Goal: Information Seeking & Learning: Compare options

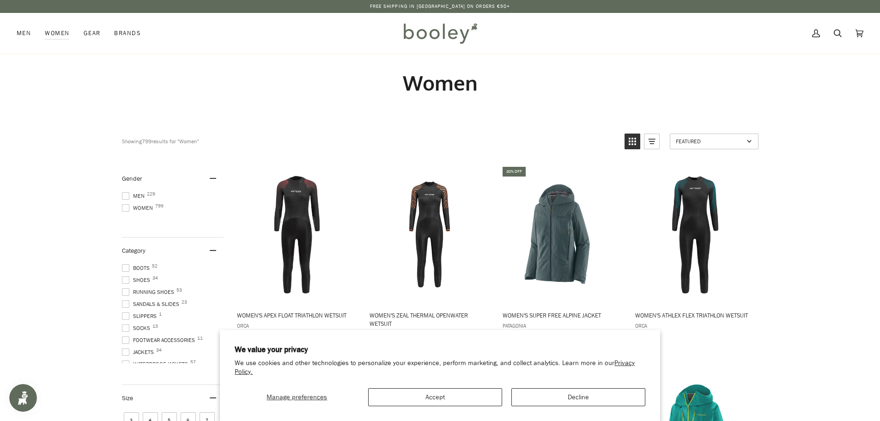
click at [124, 207] on span at bounding box center [125, 207] width 7 height 7
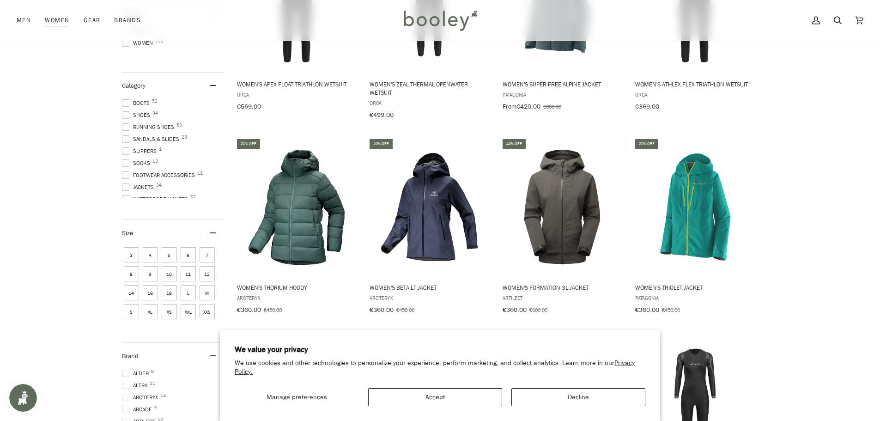
scroll to position [46, 0]
click at [126, 137] on span at bounding box center [125, 140] width 7 height 7
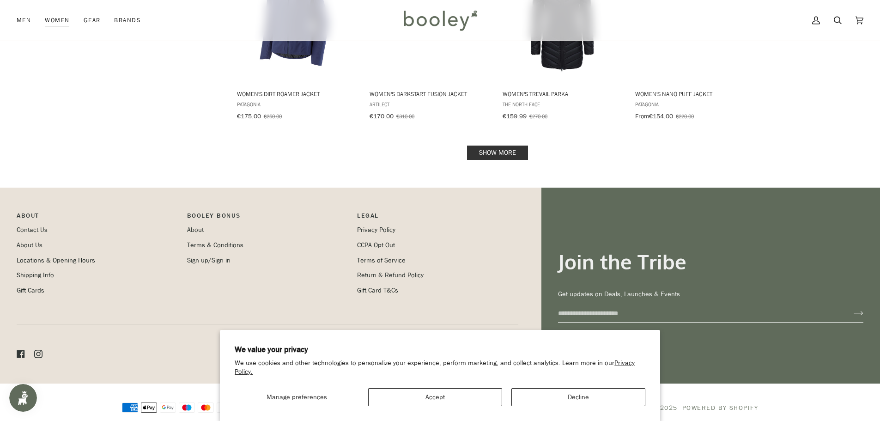
scroll to position [1013, 0]
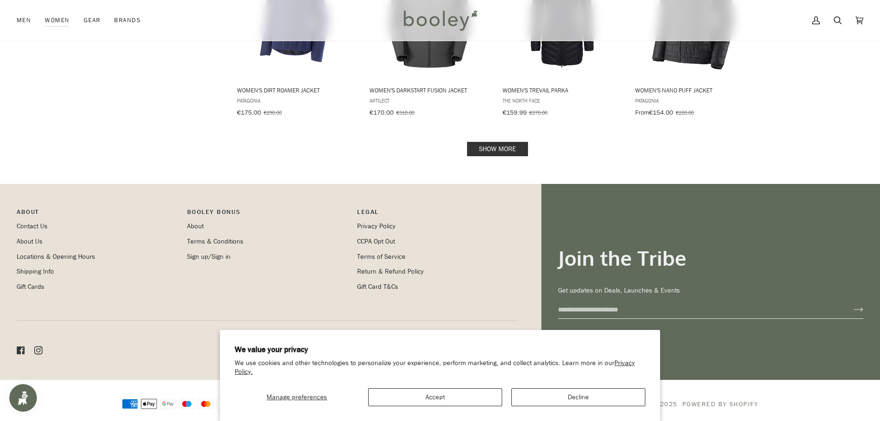
click at [485, 144] on link "Show more" at bounding box center [497, 149] width 61 height 14
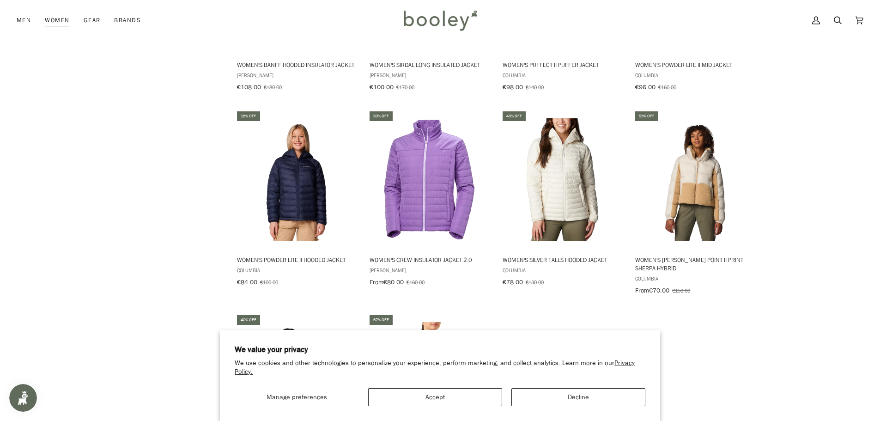
scroll to position [1503, 0]
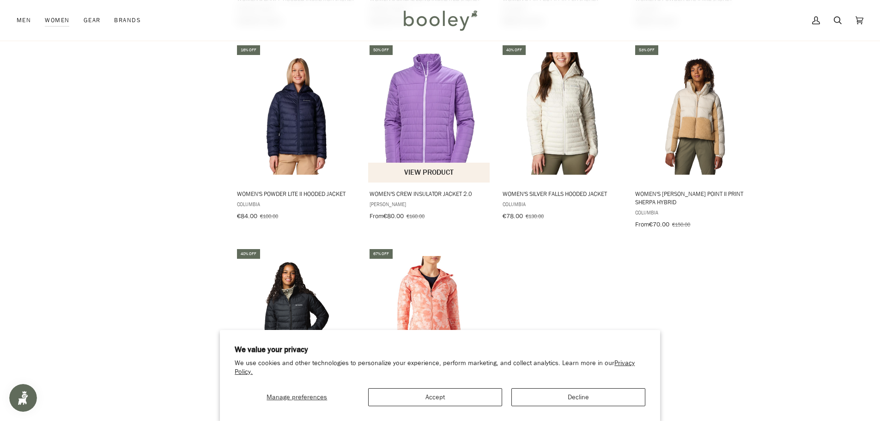
click at [426, 101] on img "Women's Crew Insulator Jacket 2.0" at bounding box center [429, 113] width 122 height 122
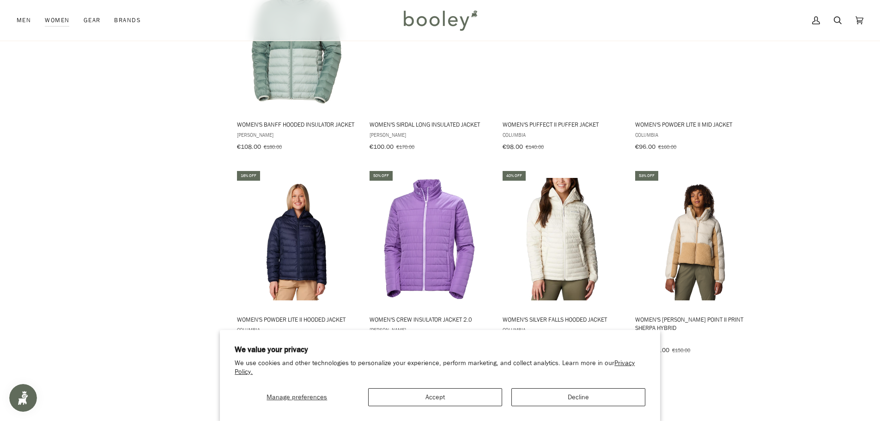
scroll to position [1365, 0]
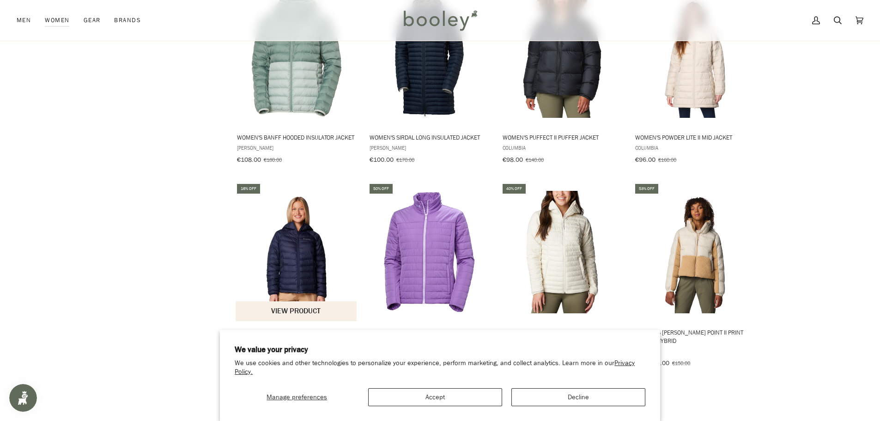
click at [283, 257] on img "Women's Powder Lite II Hooded Jacket" at bounding box center [296, 252] width 122 height 122
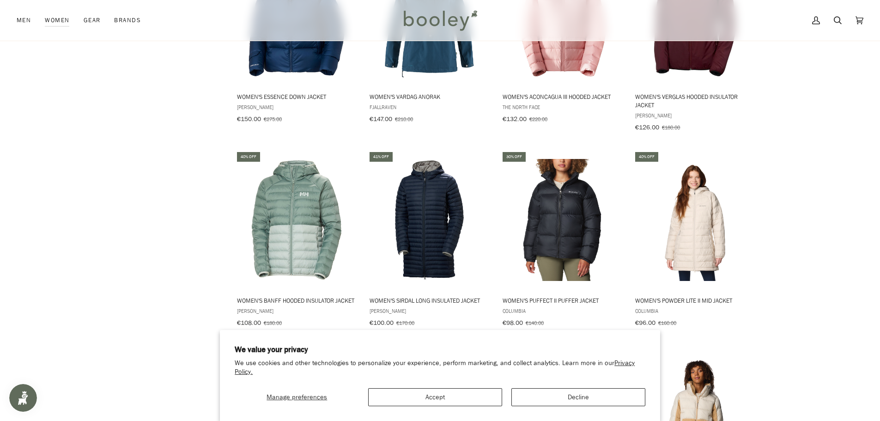
scroll to position [1226, 0]
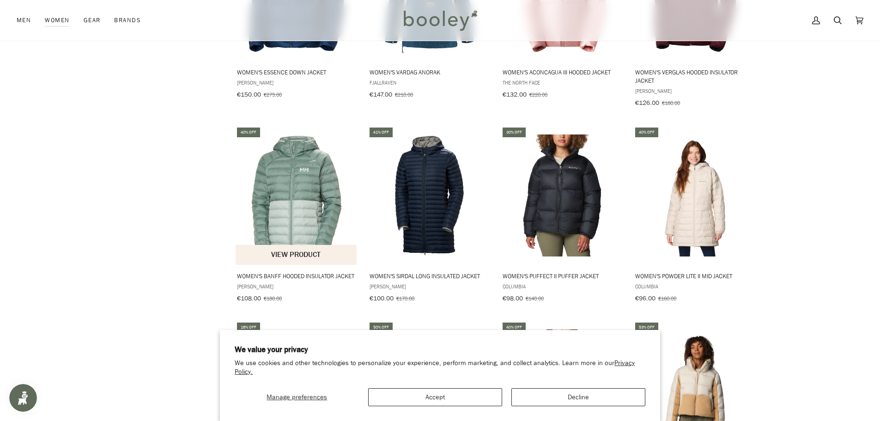
click at [275, 173] on img "Women's Banff Hooded Insulator Jacket" at bounding box center [296, 195] width 122 height 122
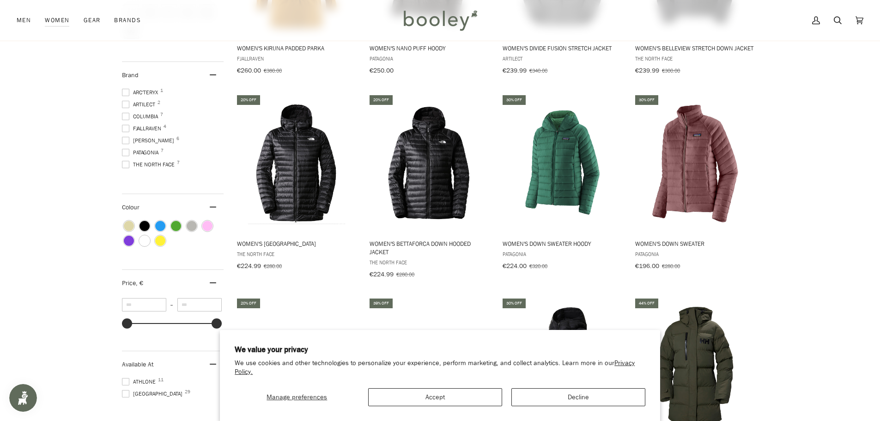
scroll to position [323, 0]
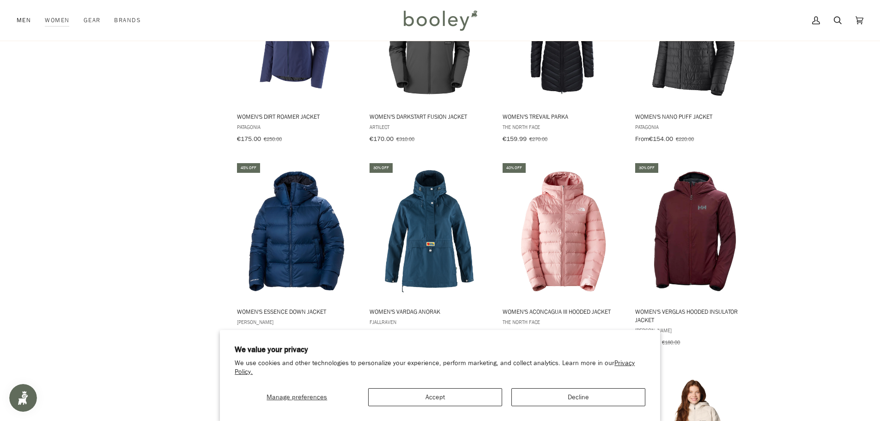
scroll to position [995, 0]
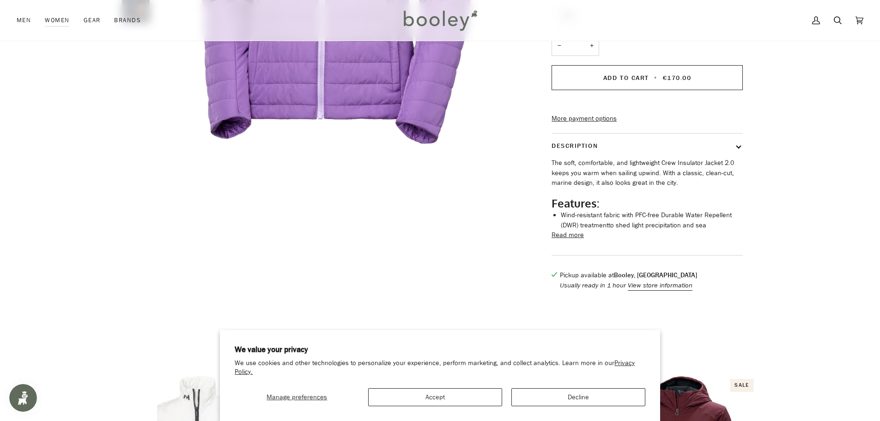
scroll to position [277, 0]
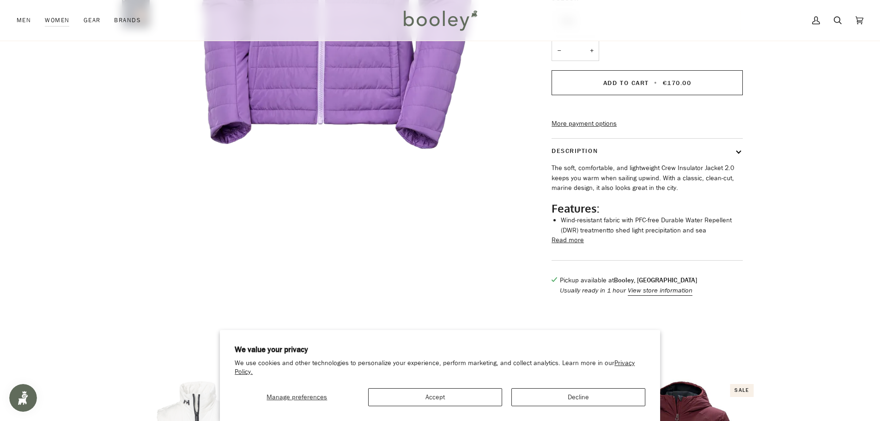
click at [573, 245] on button "Read more" at bounding box center [567, 240] width 32 height 10
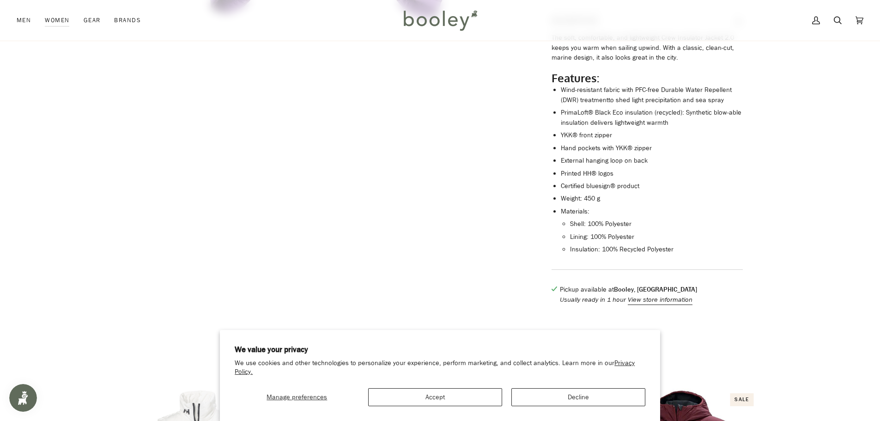
scroll to position [416, 0]
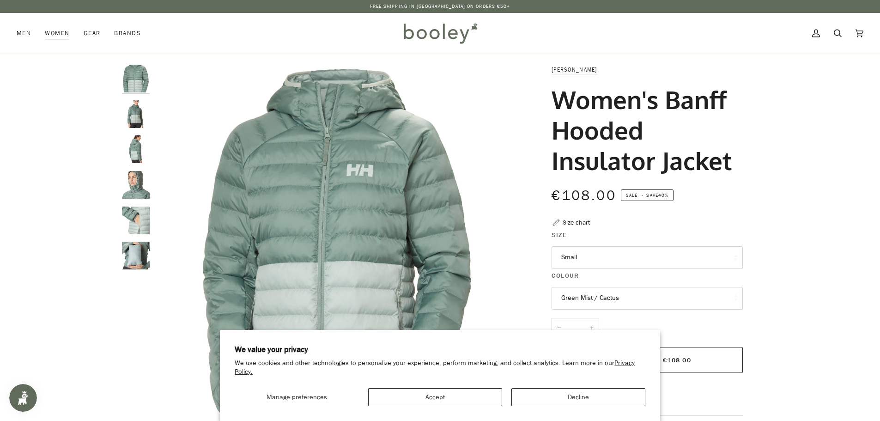
click at [139, 252] on img "Helly Hansen Women's Banff Hooded Insulator Jacket - Booley Galway" at bounding box center [136, 255] width 28 height 28
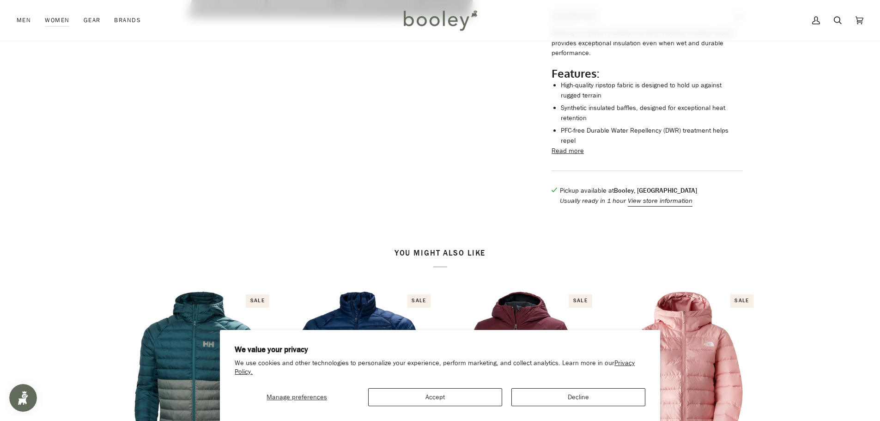
scroll to position [416, 0]
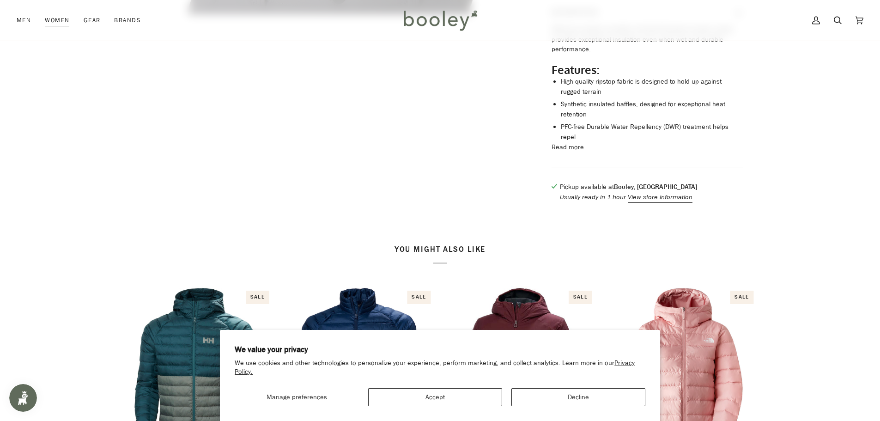
click at [565, 148] on button "Read more" at bounding box center [567, 147] width 32 height 10
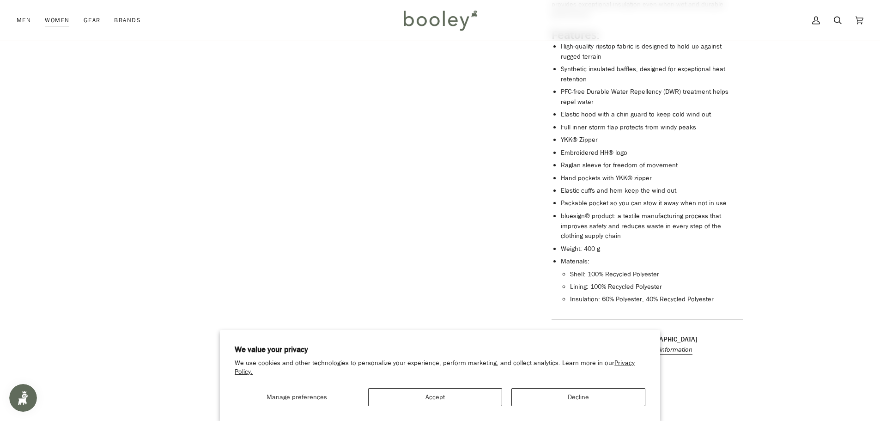
scroll to position [508, 0]
